Goal: Transaction & Acquisition: Purchase product/service

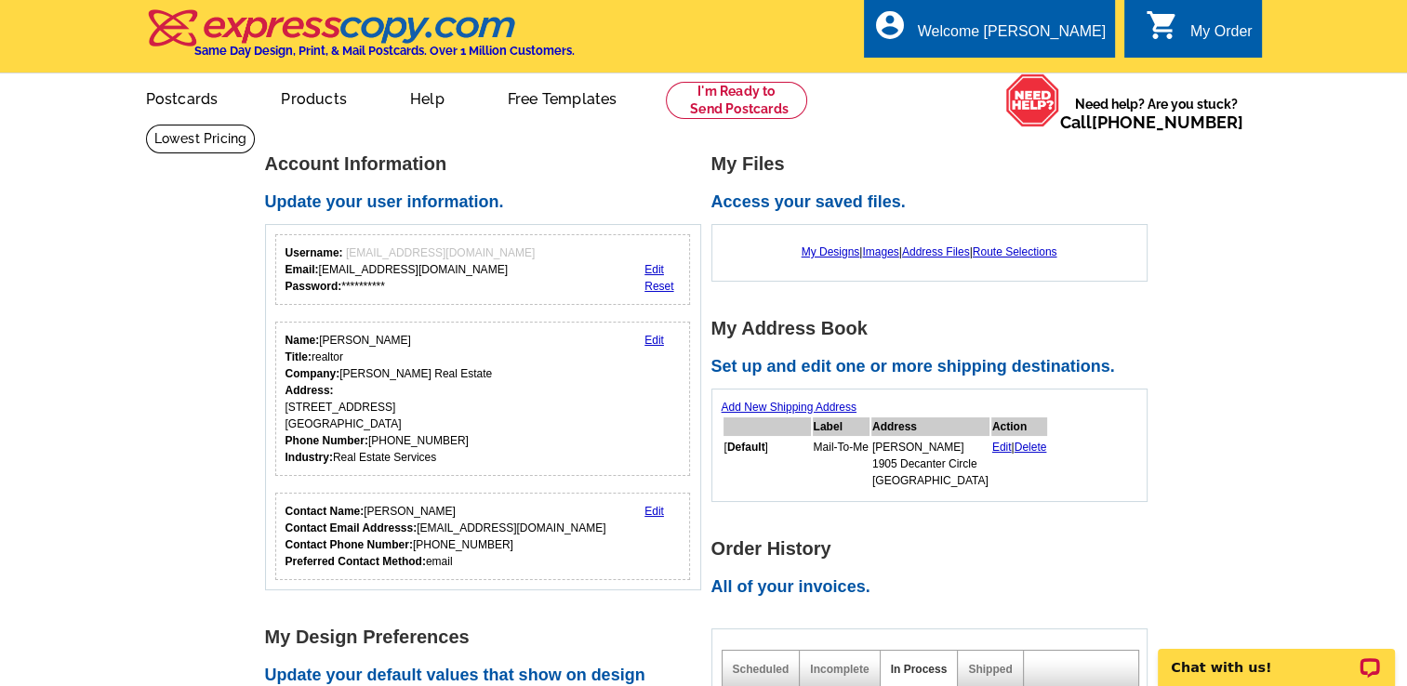
click at [411, 322] on div "Name: Jamie Connors Title: realtor Company: Dudum Real Estate Address: 60 Eagle…" at bounding box center [483, 399] width 416 height 154
click at [732, 104] on link at bounding box center [737, 100] width 142 height 37
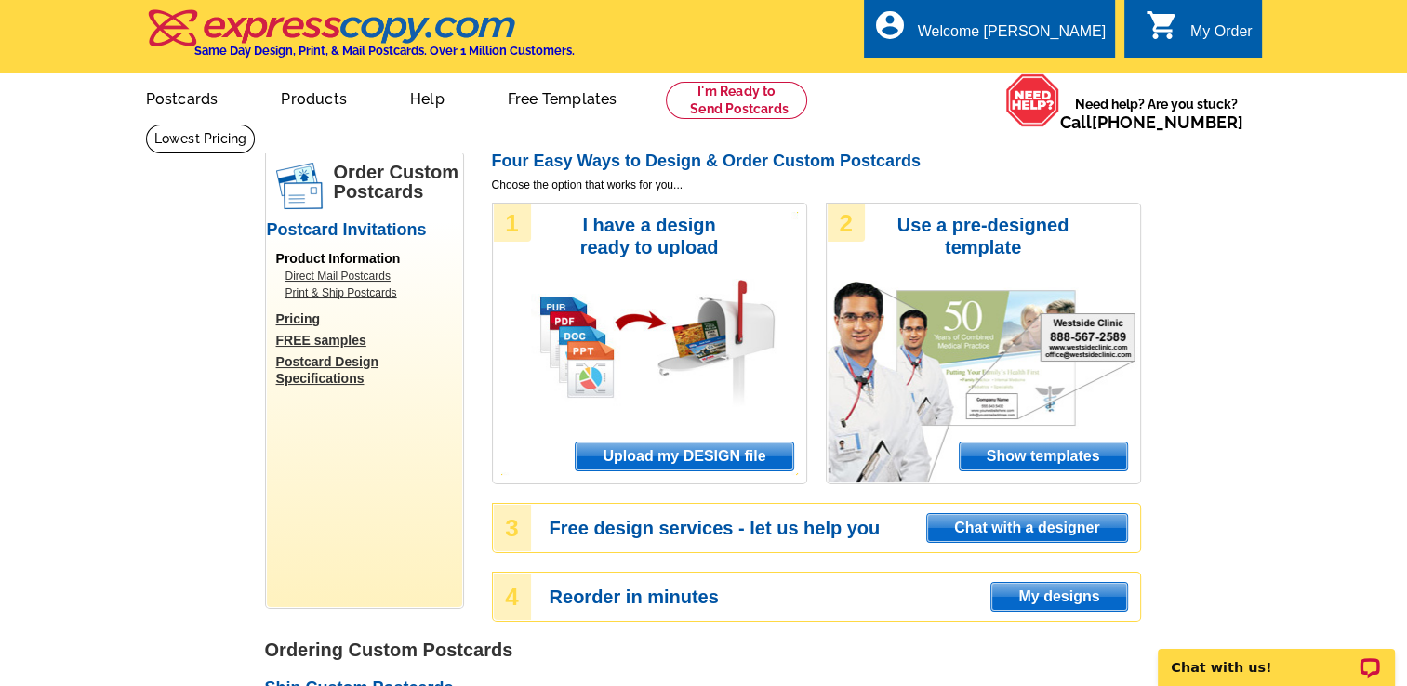
click at [647, 461] on span "Upload my DESIGN file" at bounding box center [684, 457] width 217 height 28
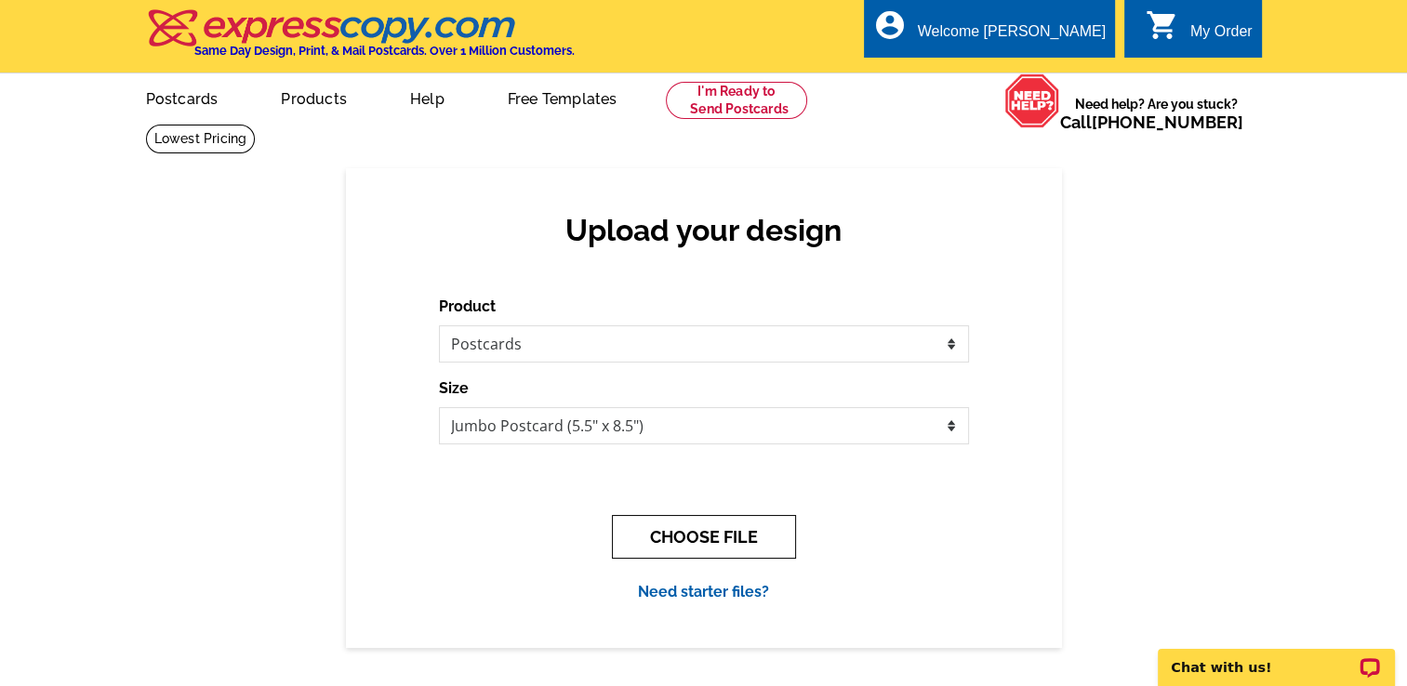
click at [692, 539] on button "CHOOSE FILE" at bounding box center [704, 537] width 184 height 44
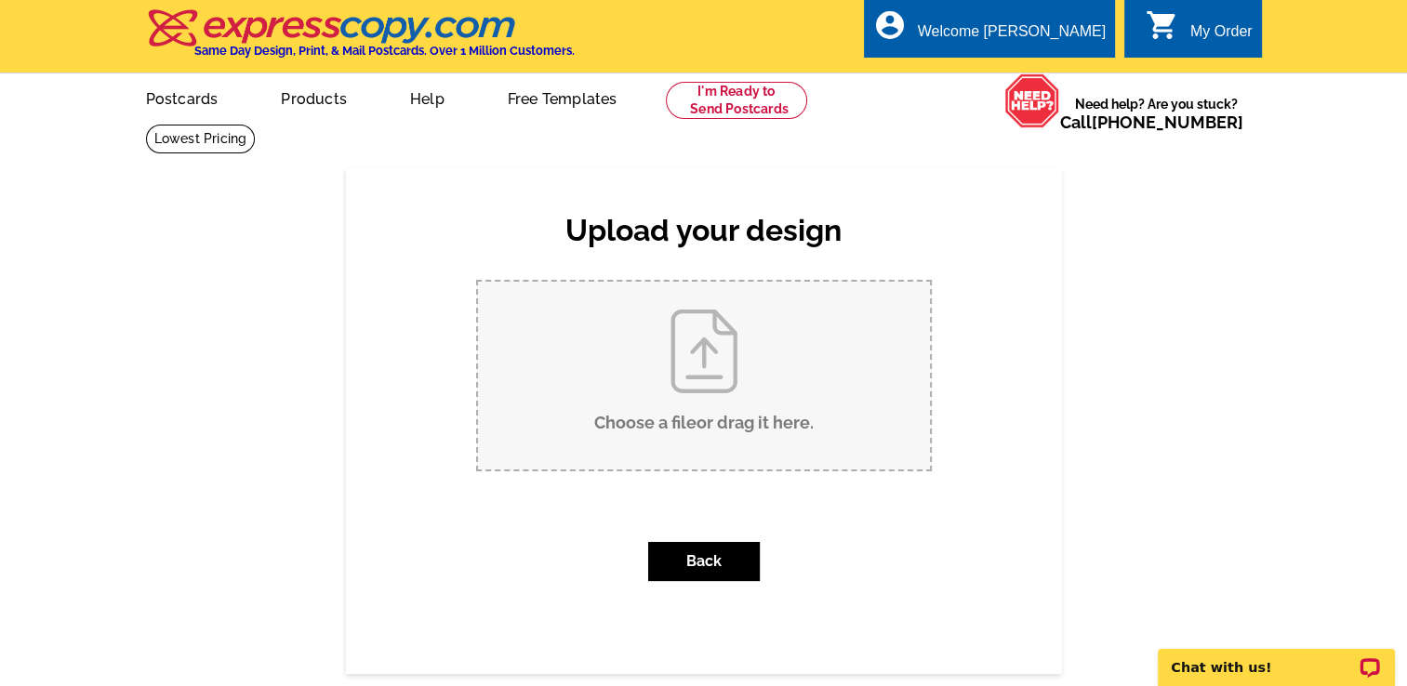
click at [683, 368] on input "Choose a file or drag it here ." at bounding box center [704, 376] width 452 height 188
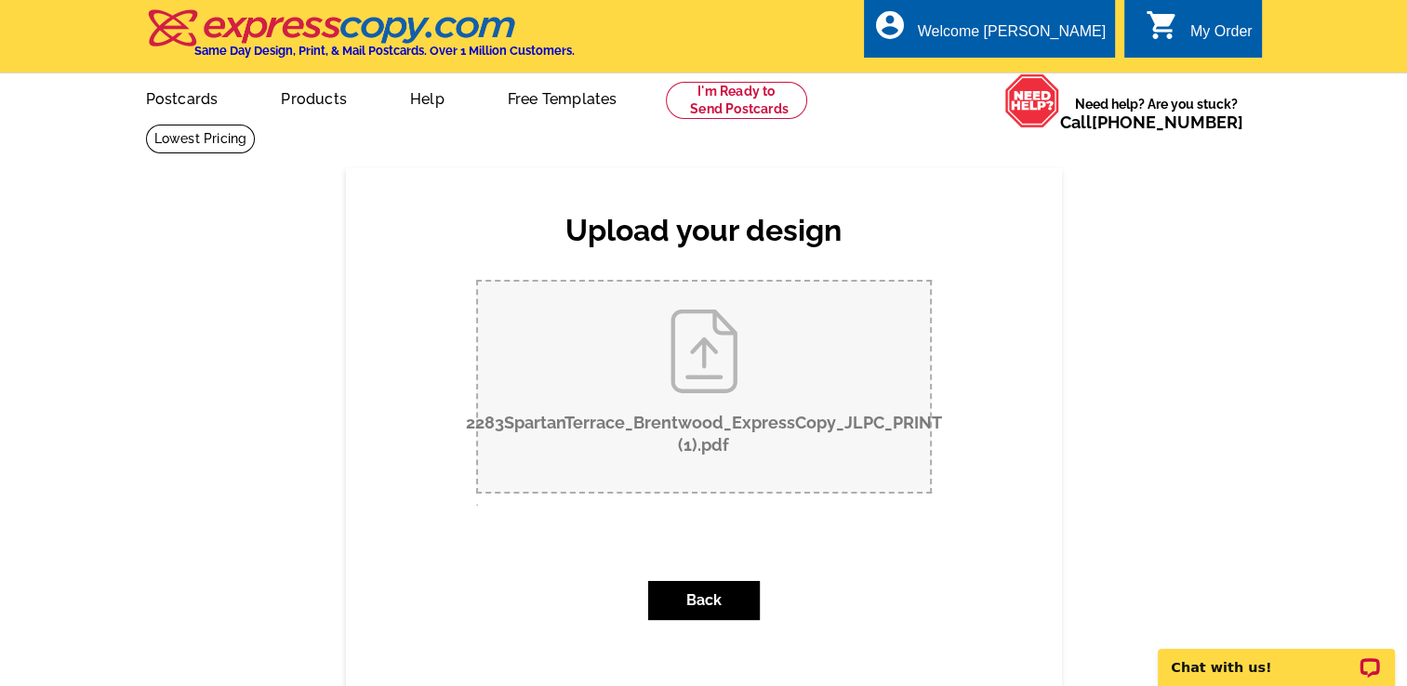
click at [684, 419] on input "2283SpartanTerrace_Brentwood_ExpressCopy_JLPC_PRINT (1).pdf" at bounding box center [704, 387] width 452 height 210
type input "C:\fakepath\2283SpartanTerrace_Brentwood_ExpressCopy_JLPC_PRINT (1).pdf"
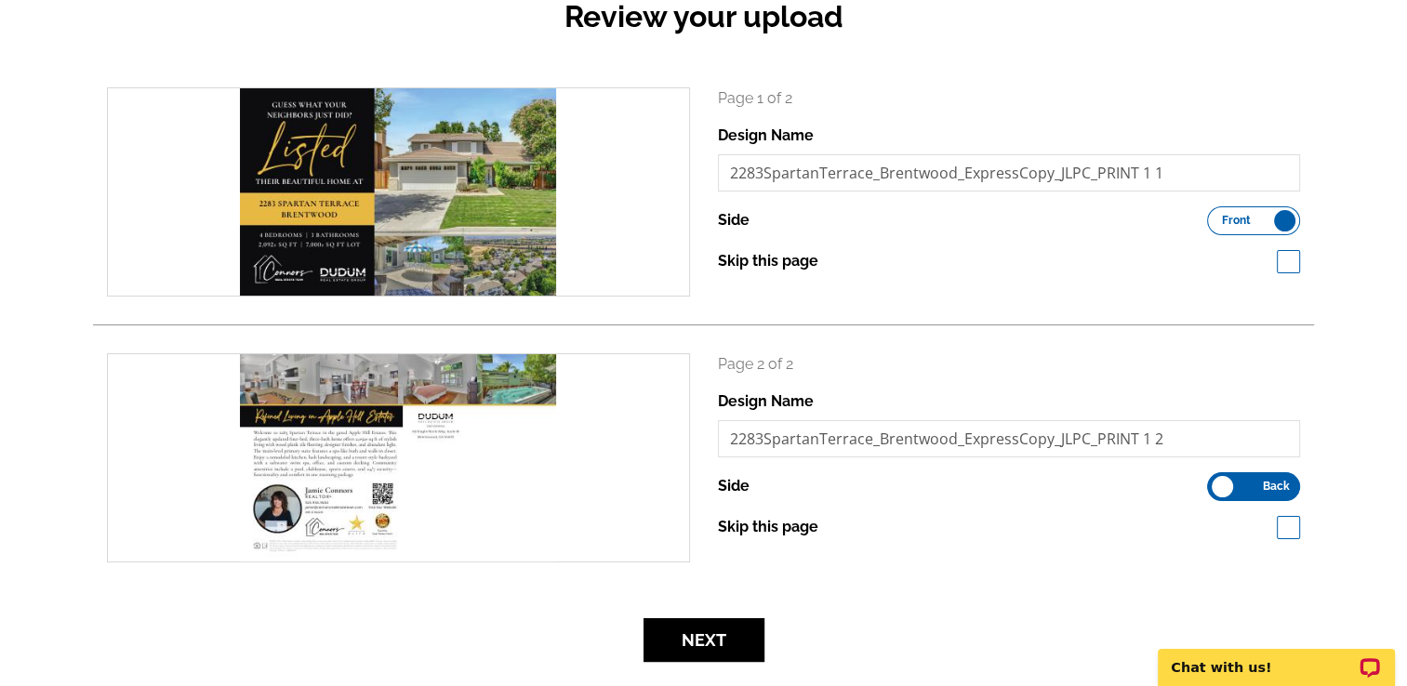
scroll to position [218, 0]
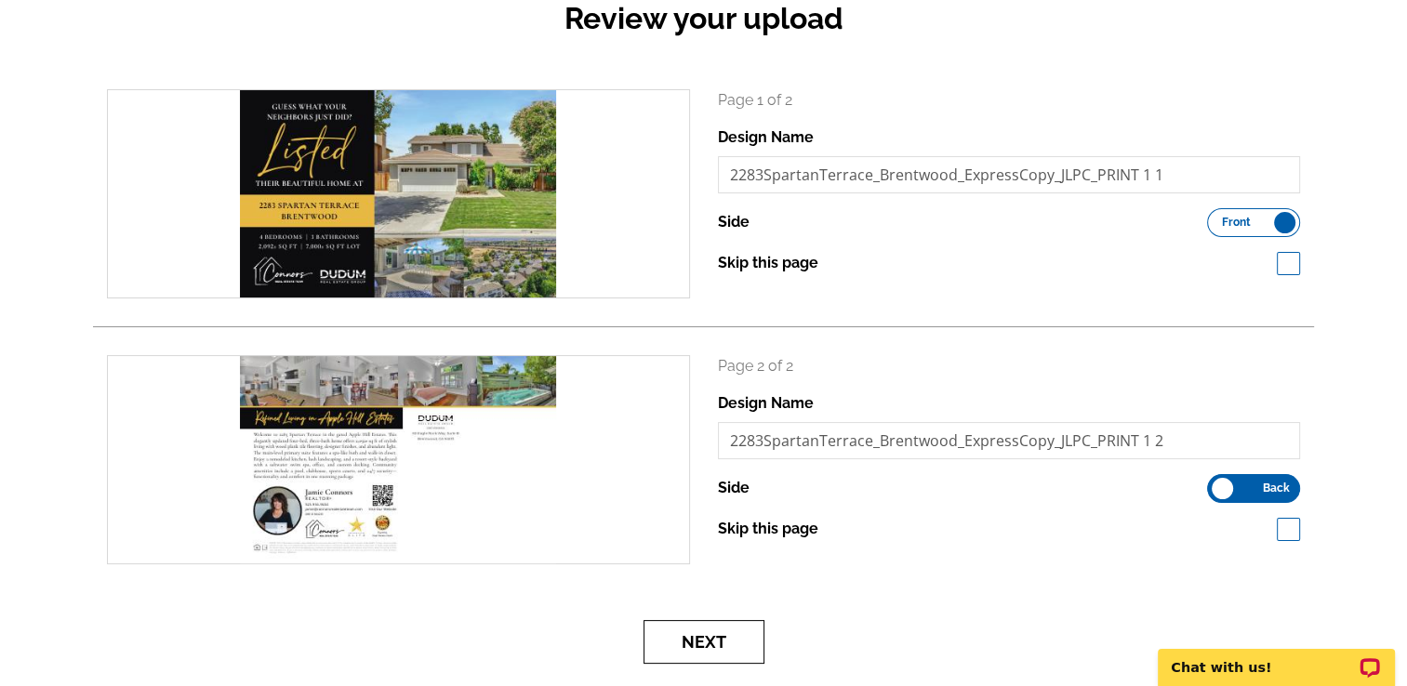
click at [703, 630] on button "Next" at bounding box center [704, 642] width 121 height 44
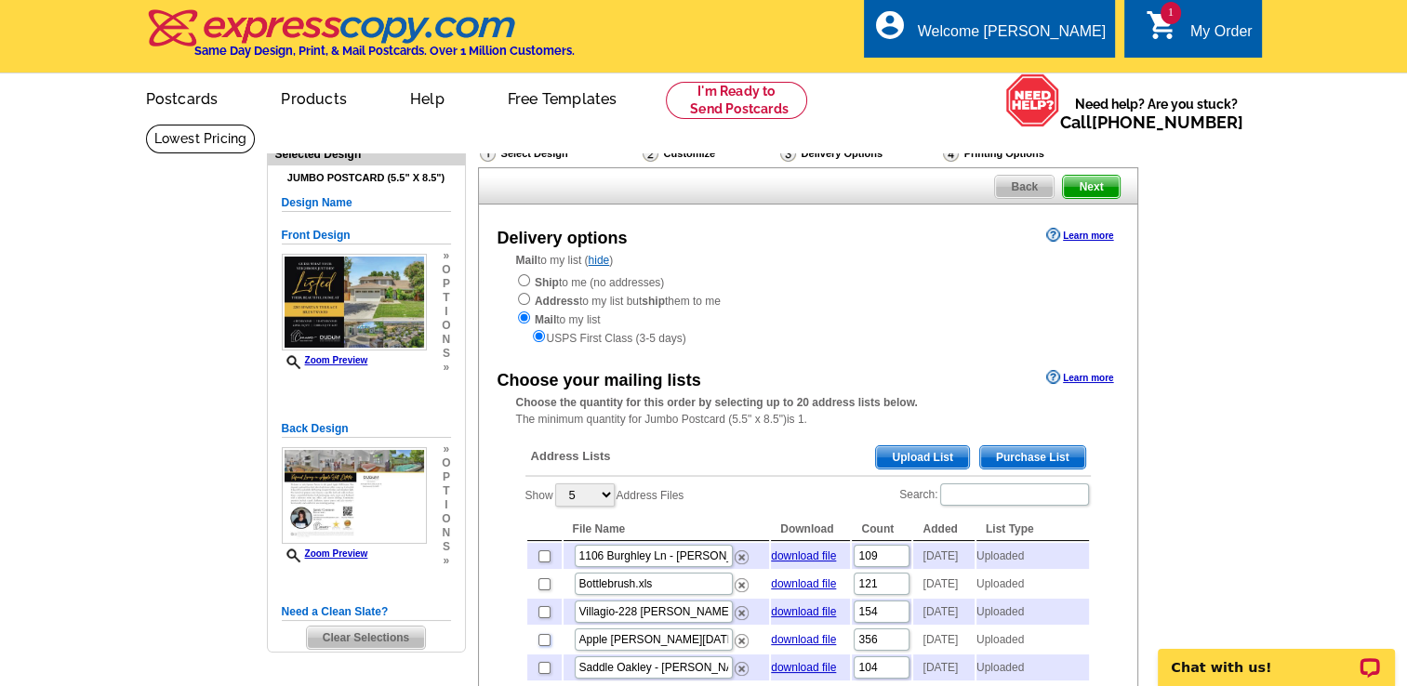
click at [543, 646] on input "checkbox" at bounding box center [544, 640] width 12 height 12
checkbox input "true"
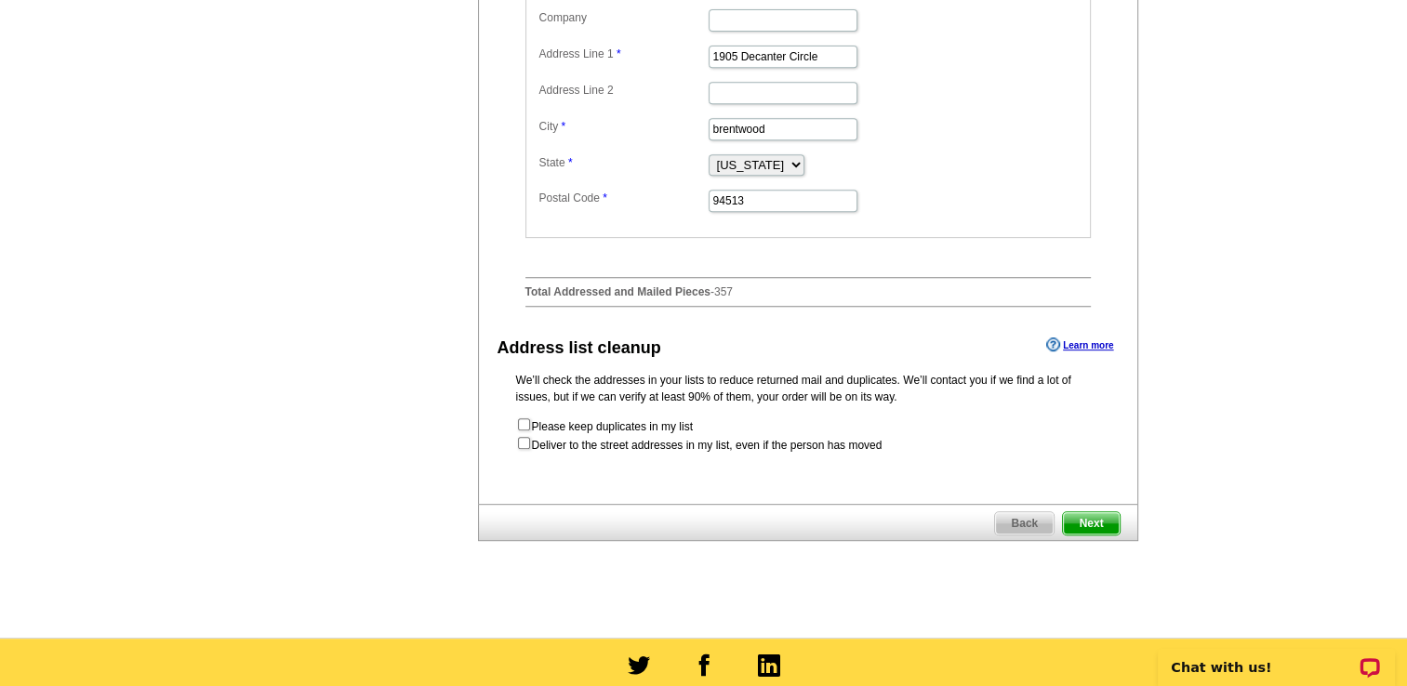
scroll to position [820, 0]
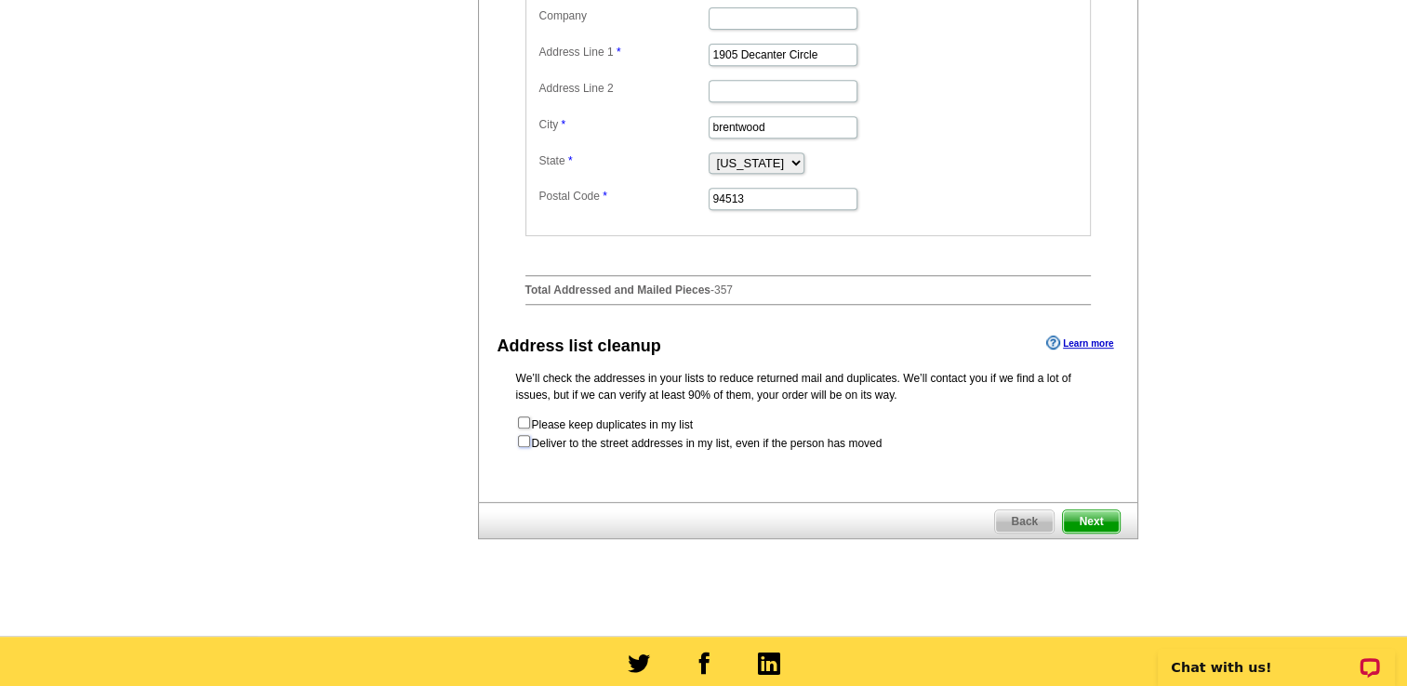
click at [524, 447] on input "checkbox" at bounding box center [524, 441] width 12 height 12
checkbox input "true"
radio input "true"
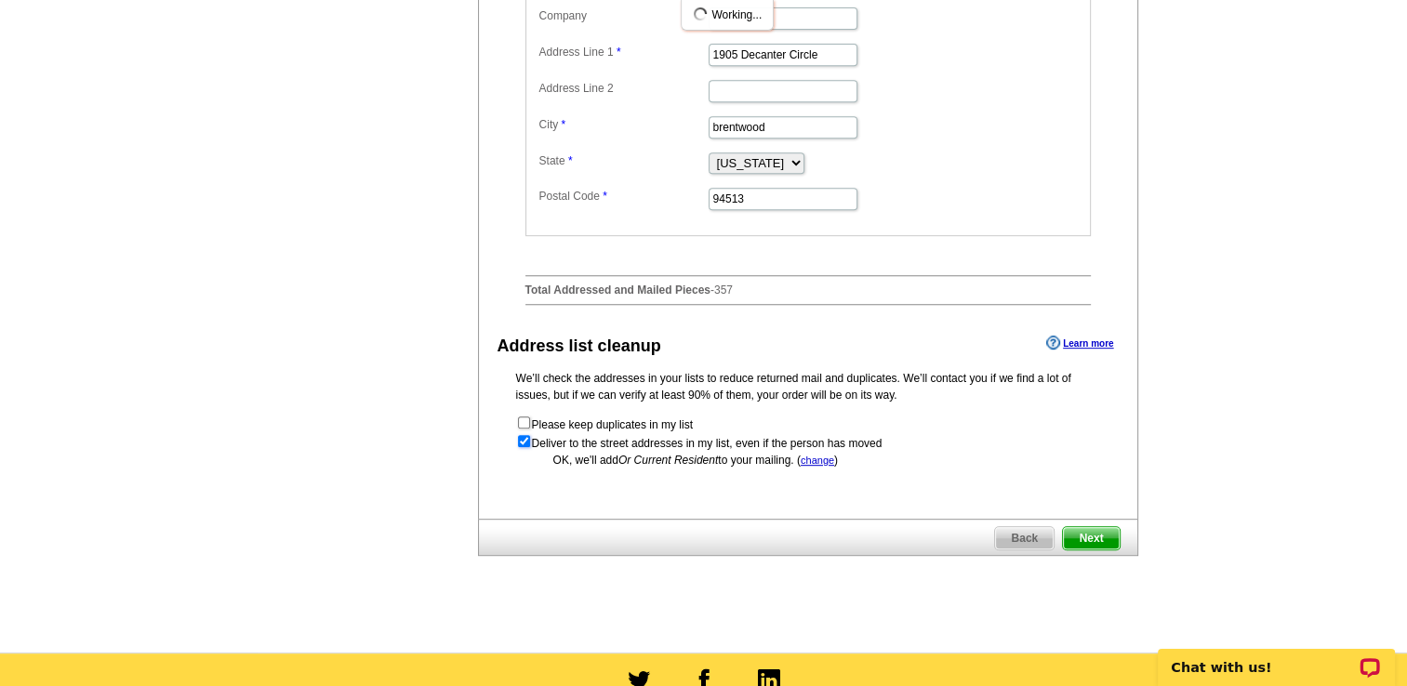
scroll to position [0, 0]
click at [1082, 550] on span "Next" at bounding box center [1091, 538] width 56 height 22
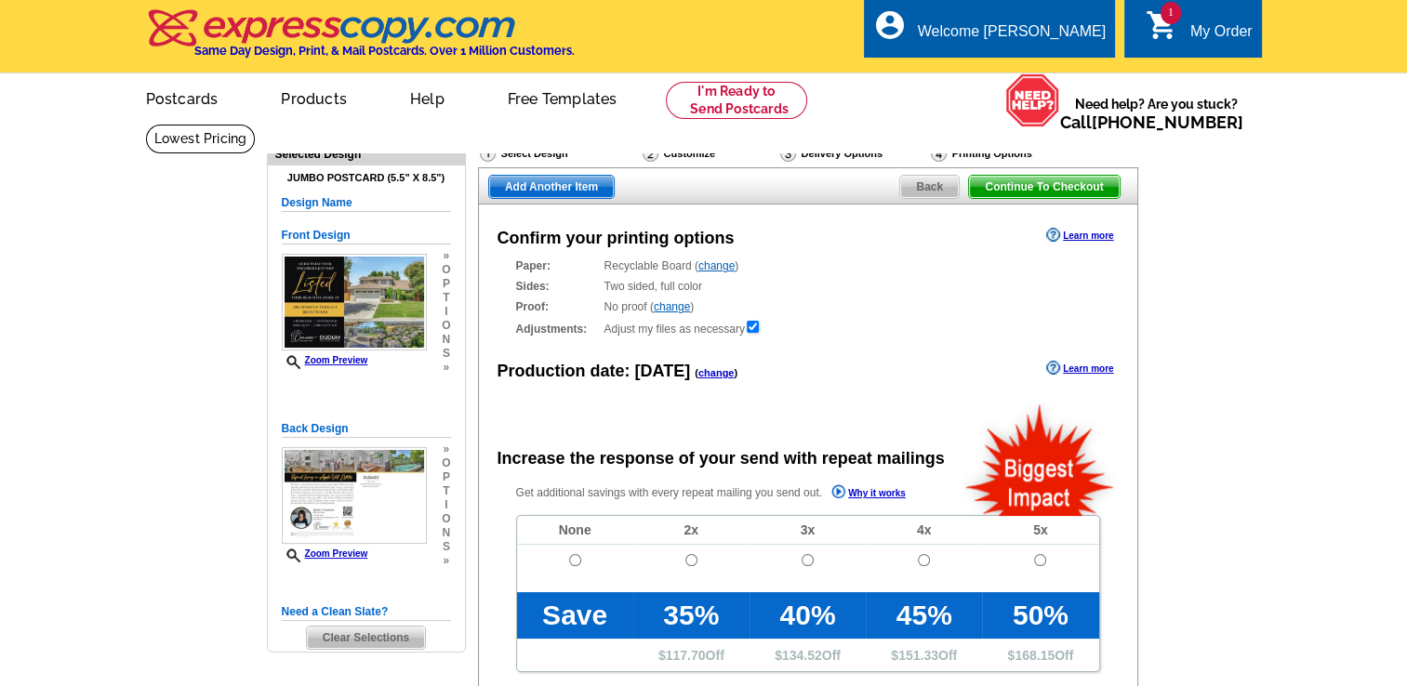
radio input "false"
click at [577, 564] on input "radio" at bounding box center [575, 560] width 12 height 12
radio input "true"
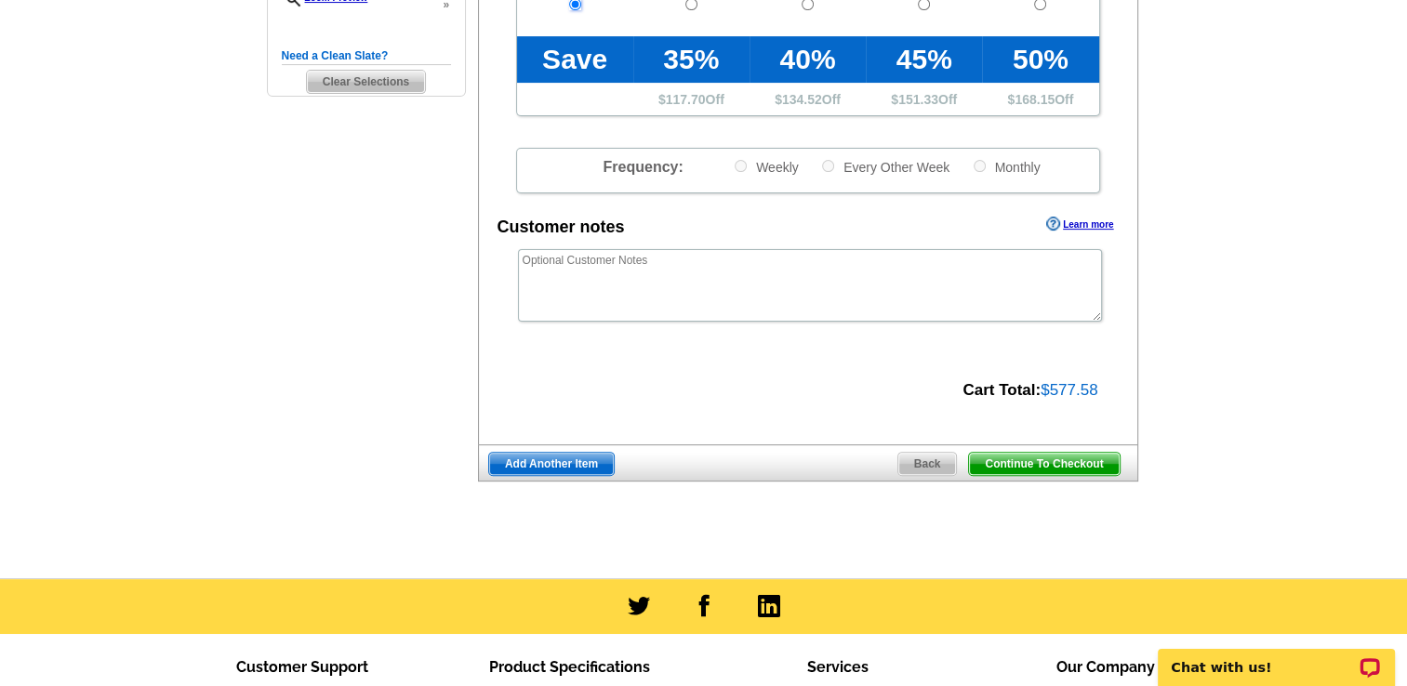
scroll to position [559, 0]
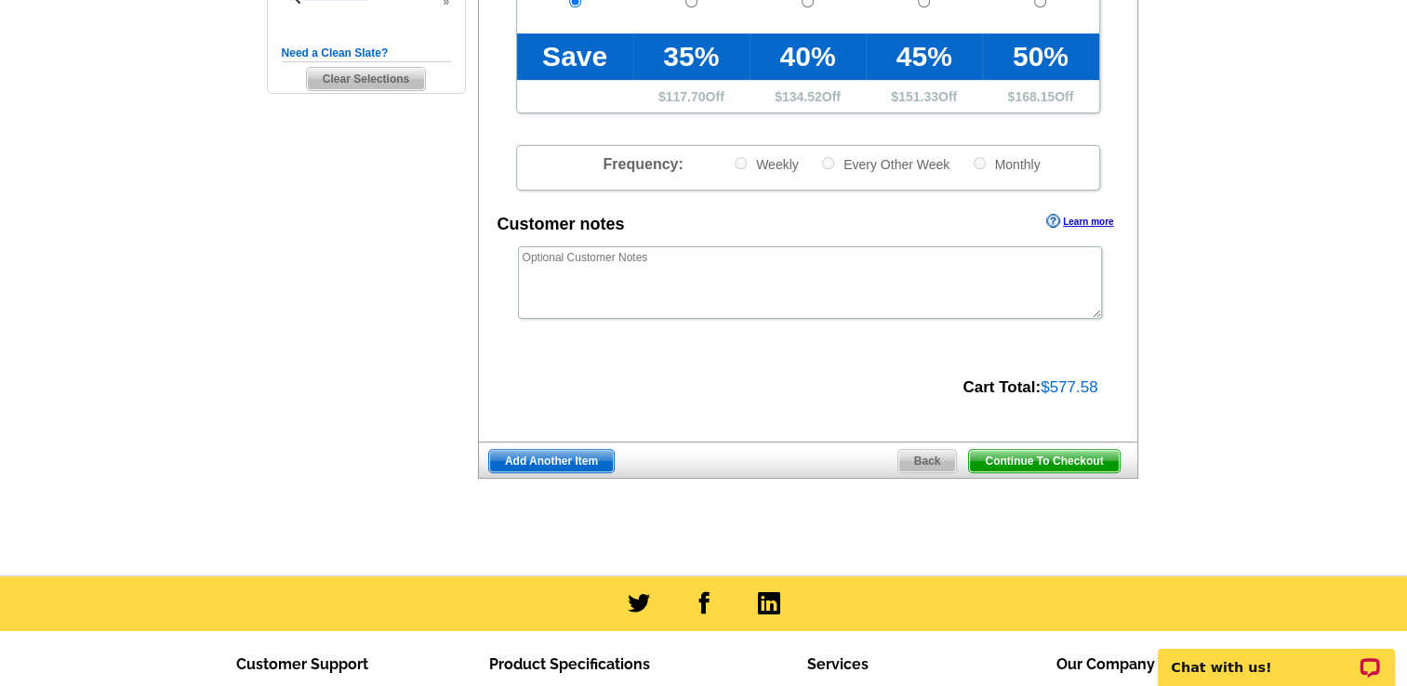
click at [1073, 456] on span "Continue To Checkout" at bounding box center [1044, 461] width 150 height 22
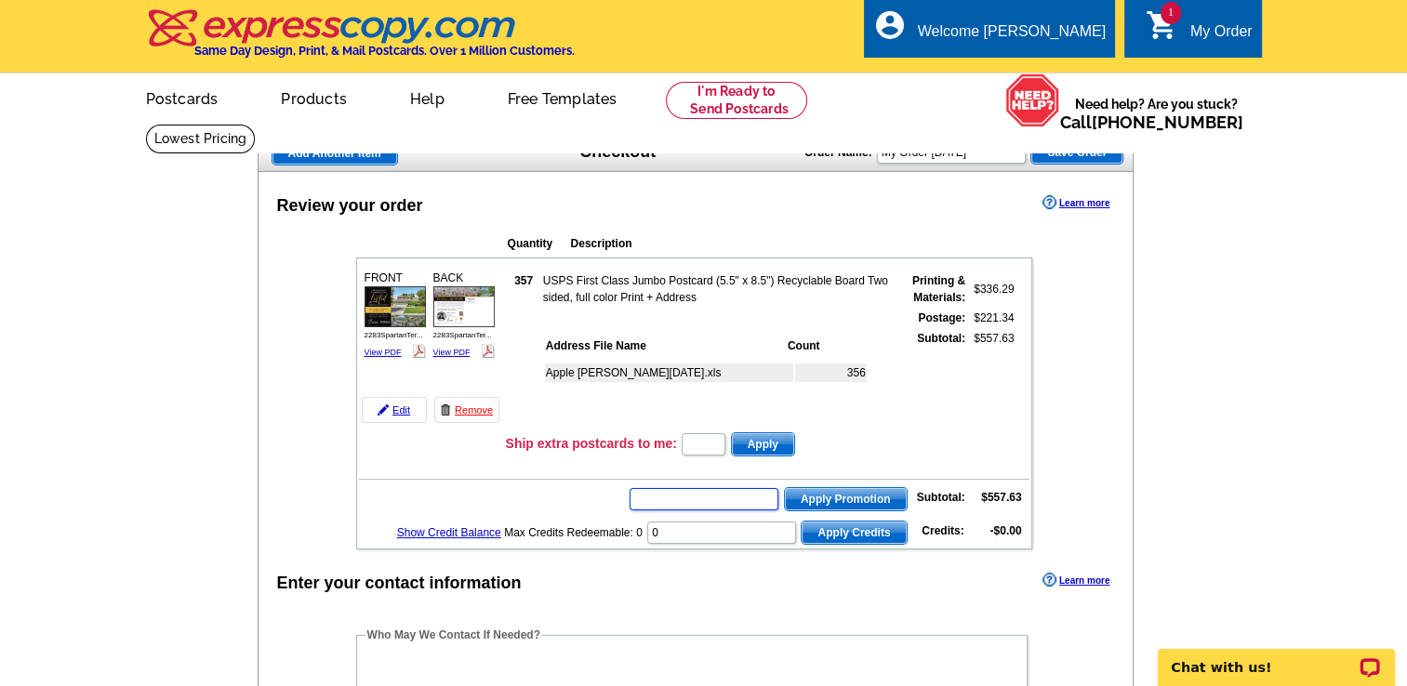
click at [696, 495] on input "text" at bounding box center [704, 499] width 149 height 22
type input "chat20"
click at [829, 488] on span "Apply Promotion" at bounding box center [846, 499] width 122 height 22
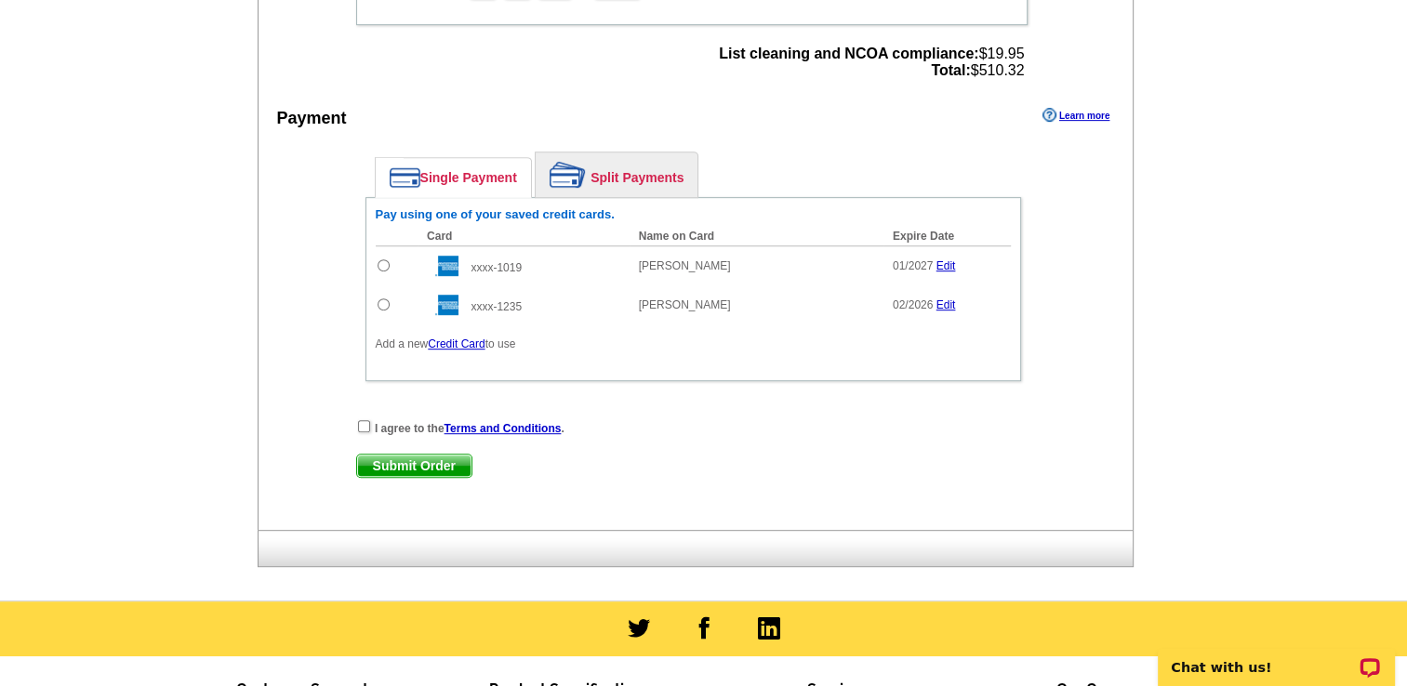
scroll to position [847, 0]
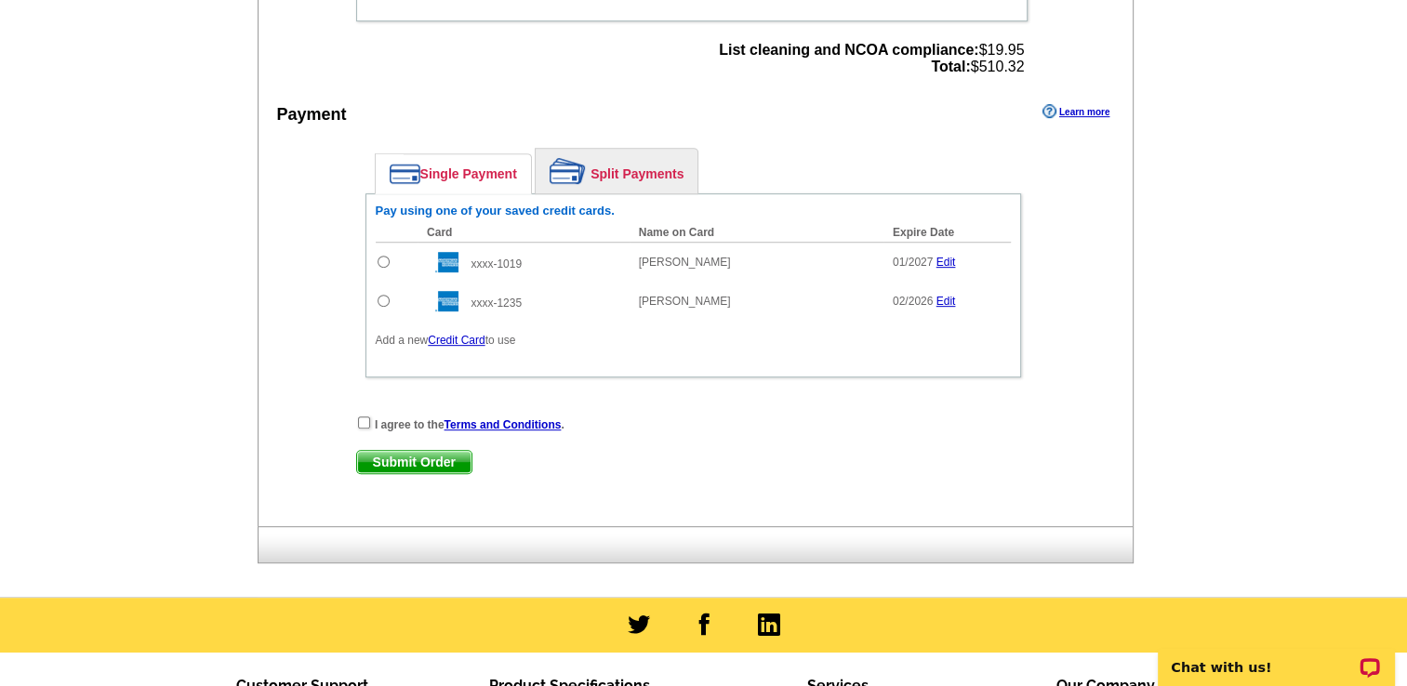
click at [378, 256] on input "radio" at bounding box center [384, 262] width 12 height 12
radio input "true"
click at [364, 417] on input "checkbox" at bounding box center [364, 423] width 12 height 12
checkbox input "true"
click at [419, 453] on span "Submit Order" at bounding box center [414, 462] width 114 height 22
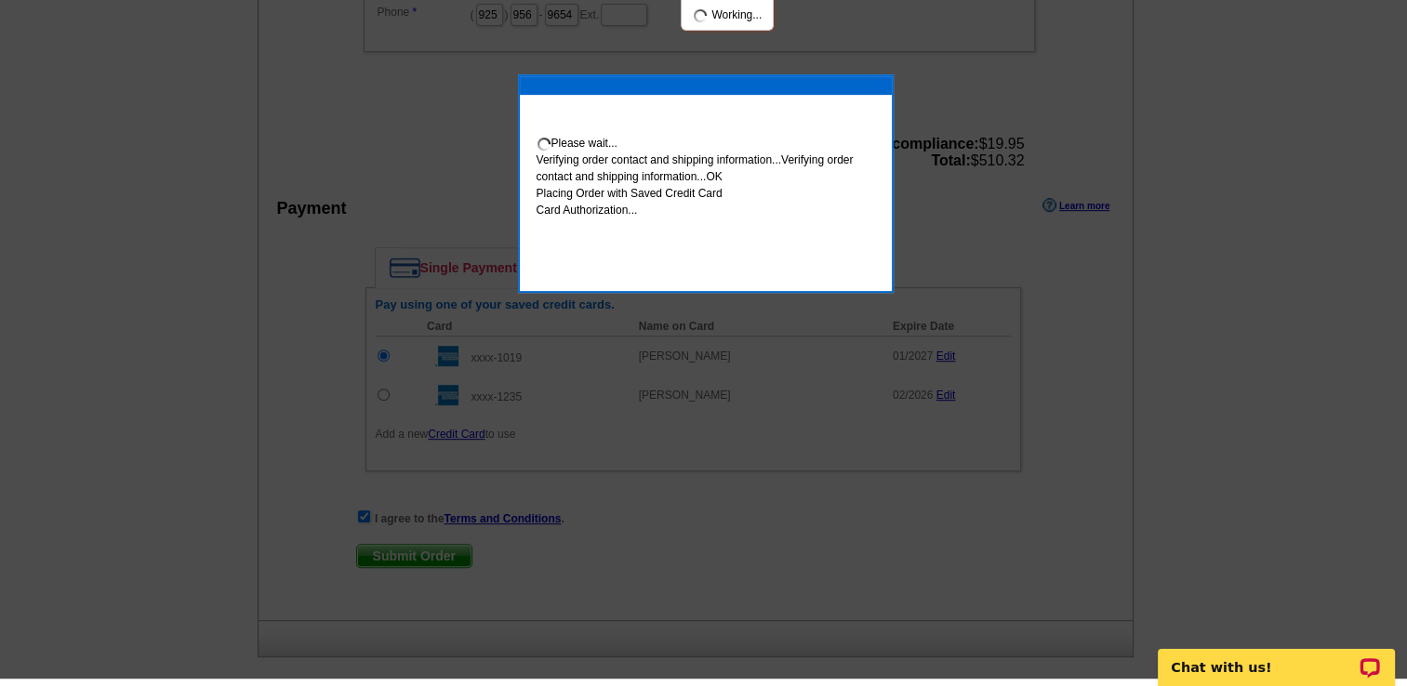
scroll to position [840, 0]
